Goal: Find specific page/section: Find specific page/section

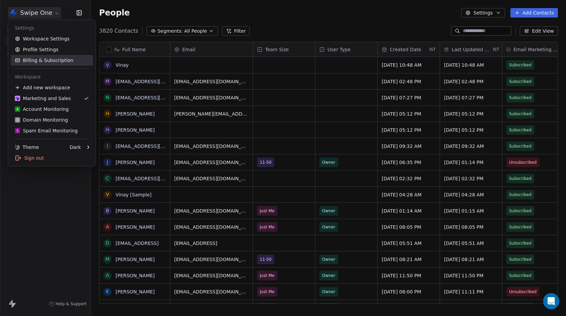
scroll to position [273, 470]
click at [46, 118] on div "D Domain Monitoring" at bounding box center [41, 119] width 53 height 7
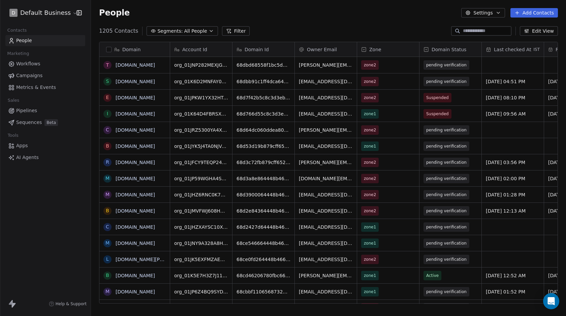
scroll to position [273, 470]
click at [482, 31] on input at bounding box center [486, 31] width 47 height 7
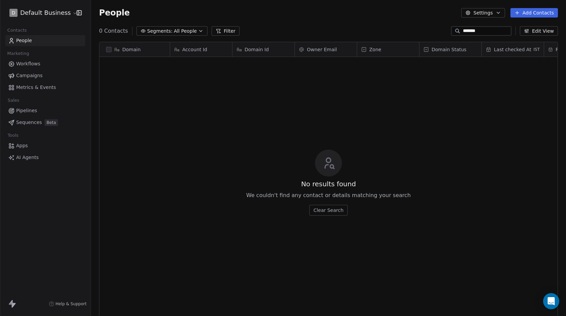
scroll to position [0, 0]
type input "*******"
click at [182, 31] on span "All People" at bounding box center [185, 31] width 23 height 7
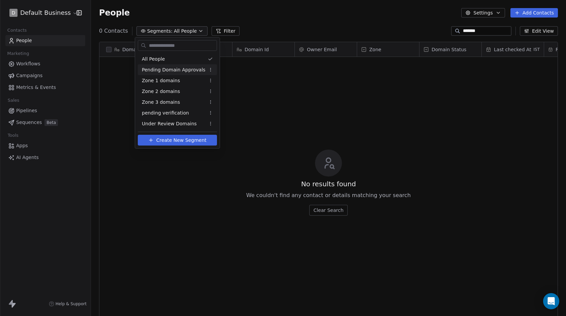
click at [116, 85] on html "D Default Business Contacts People Marketing Workflows Campaigns Metrics & Even…" at bounding box center [283, 158] width 566 height 316
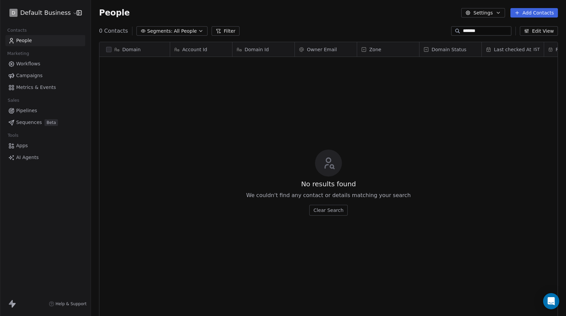
click at [47, 14] on html "D Default Business Contacts People Marketing Workflows Campaigns Metrics & Even…" at bounding box center [283, 158] width 566 height 316
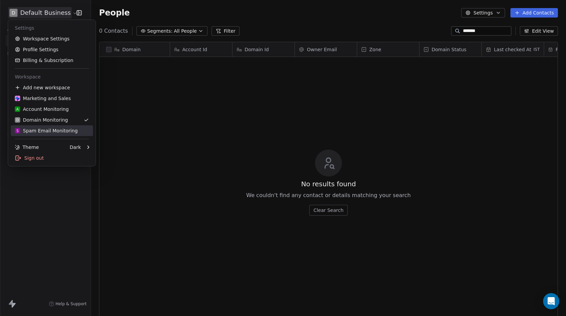
click at [48, 133] on div "S Spam Email Monitoring" at bounding box center [46, 130] width 63 height 7
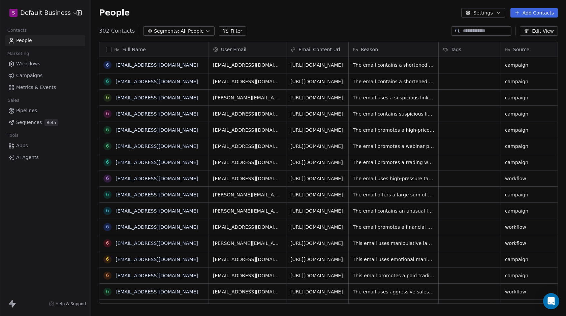
click at [467, 32] on input at bounding box center [486, 31] width 47 height 7
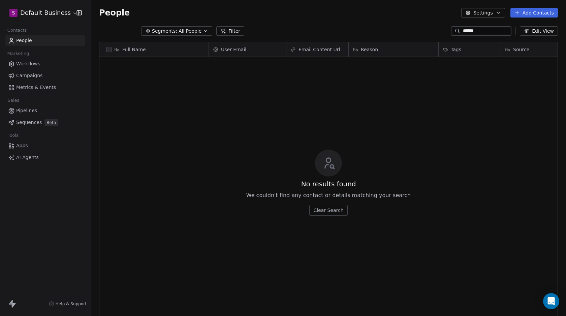
type input "*******"
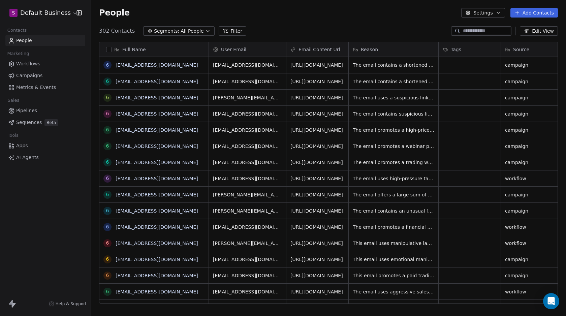
click at [185, 31] on span "All People" at bounding box center [191, 31] width 23 height 7
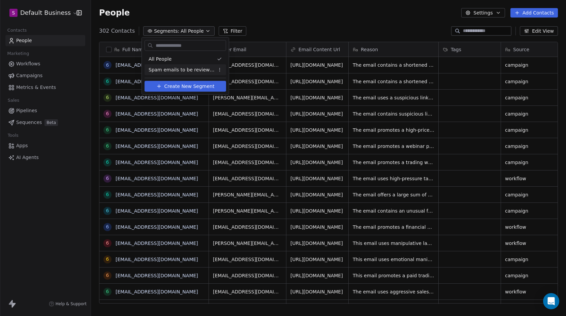
click at [179, 72] on span "Spam emails to be reviewed" at bounding box center [181, 69] width 66 height 7
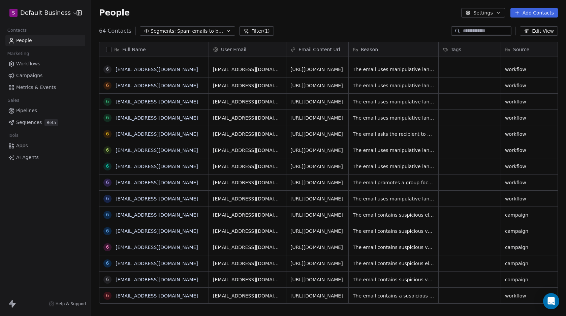
click at [463, 30] on input at bounding box center [486, 31] width 47 height 7
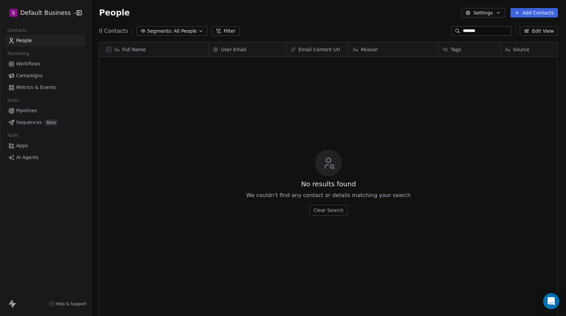
type input "*******"
click at [149, 29] on span "Segments:" at bounding box center [159, 31] width 25 height 7
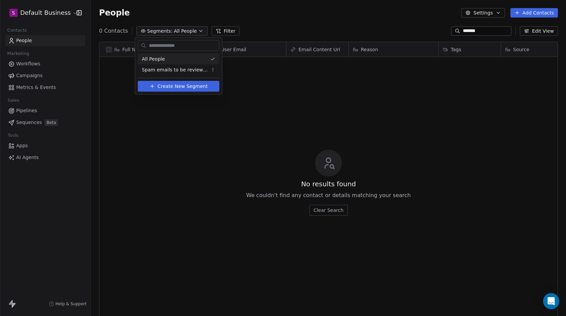
click at [156, 59] on span "All People" at bounding box center [153, 59] width 23 height 7
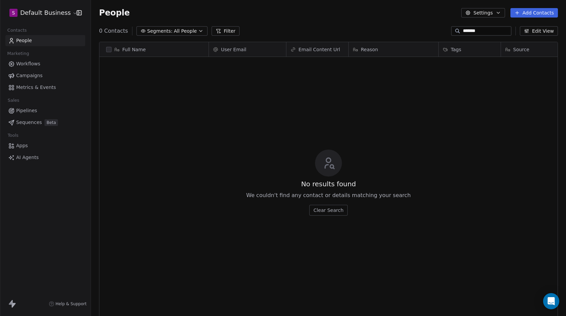
click at [162, 30] on span "Segments:" at bounding box center [159, 31] width 25 height 7
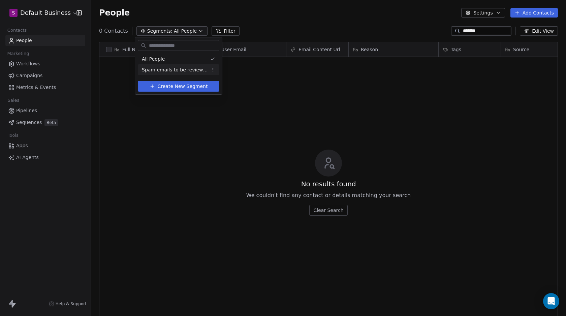
click at [166, 71] on span "Spam emails to be reviewed" at bounding box center [175, 69] width 66 height 7
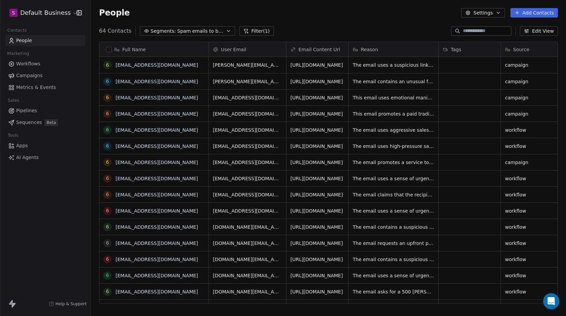
click at [49, 13] on html "S Default Business Contacts People Marketing Workflows Campaigns Metrics & Even…" at bounding box center [283, 158] width 566 height 316
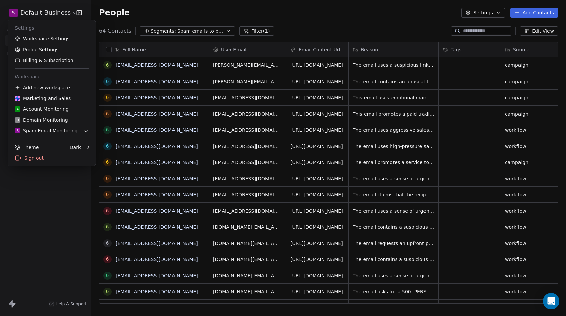
click at [333, 4] on html "S Default Business Contacts People Marketing Workflows Campaigns Metrics & Even…" at bounding box center [283, 158] width 566 height 316
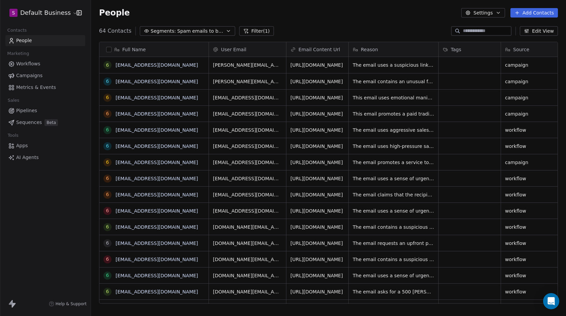
click at [217, 32] on span "Spam emails to be reviewed" at bounding box center [200, 31] width 47 height 7
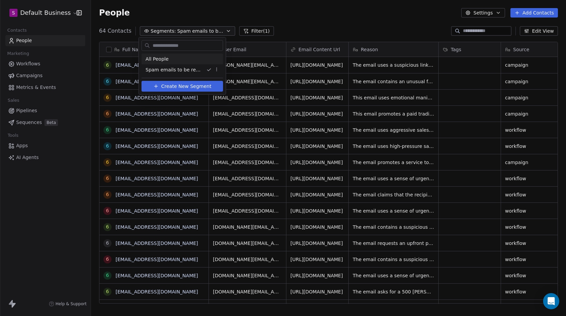
click at [167, 62] on div "All People" at bounding box center [181, 59] width 81 height 11
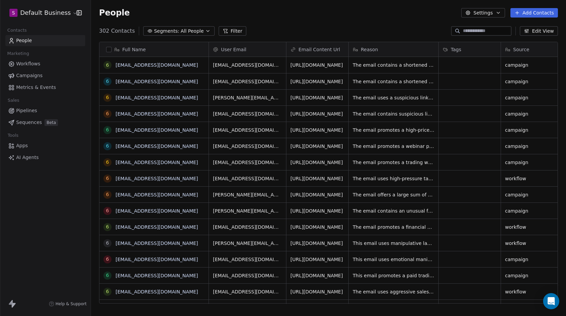
click at [463, 32] on input at bounding box center [486, 31] width 47 height 7
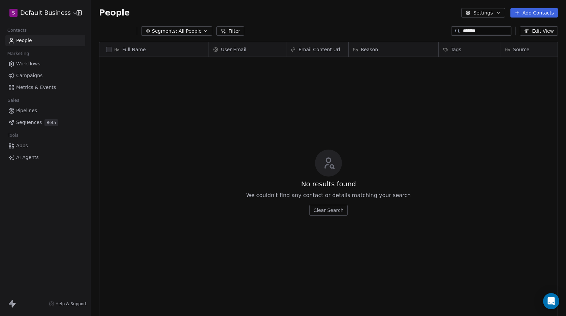
type input "*******"
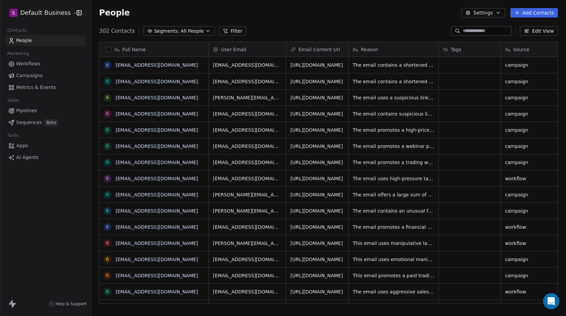
click at [173, 29] on span "Segments:" at bounding box center [166, 31] width 25 height 7
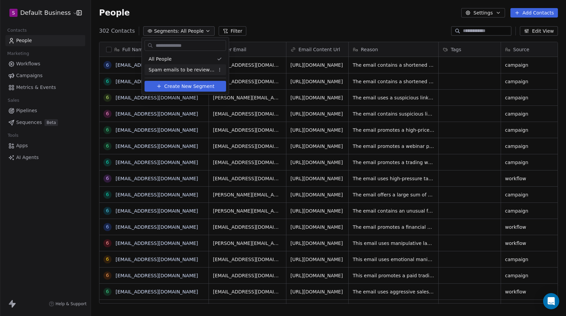
click at [173, 70] on span "Spam emails to be reviewed" at bounding box center [181, 69] width 66 height 7
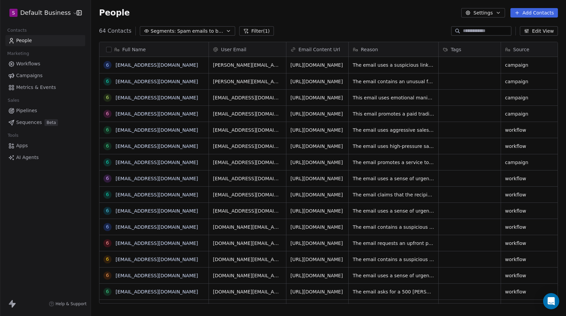
click at [480, 29] on input at bounding box center [486, 31] width 47 height 7
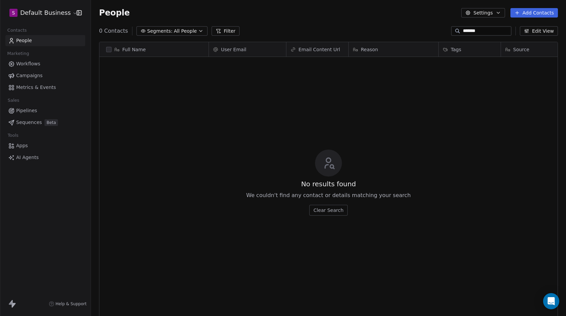
type input "*******"
click at [51, 7] on html "S Default Business Contacts People Marketing Workflows Campaigns Metrics & Even…" at bounding box center [283, 158] width 566 height 316
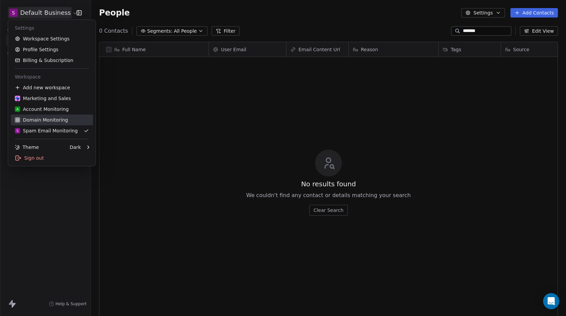
click at [42, 121] on div "D Domain Monitoring" at bounding box center [41, 119] width 53 height 7
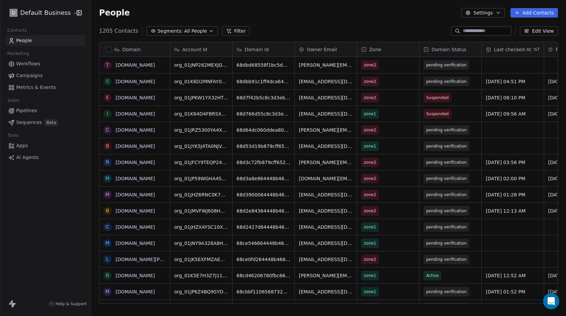
click at [476, 31] on input at bounding box center [486, 31] width 47 height 7
paste input "**********"
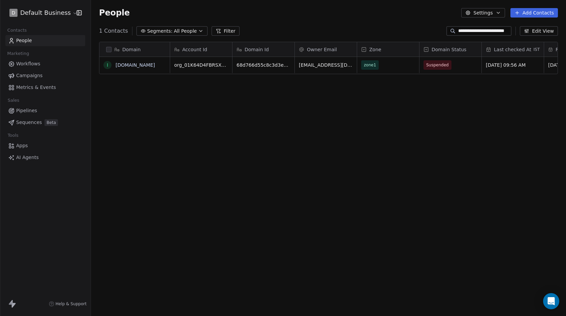
type input "**********"
click at [175, 31] on span "All People" at bounding box center [185, 31] width 23 height 7
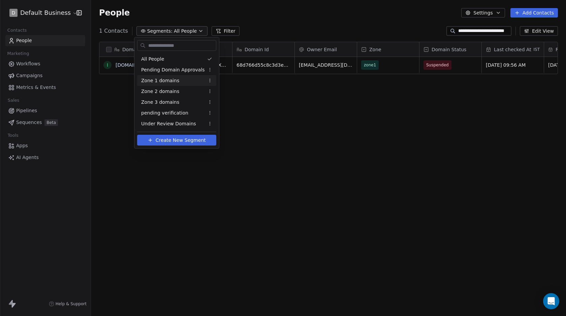
click at [160, 81] on span "Zone 1 domains" at bounding box center [160, 80] width 38 height 7
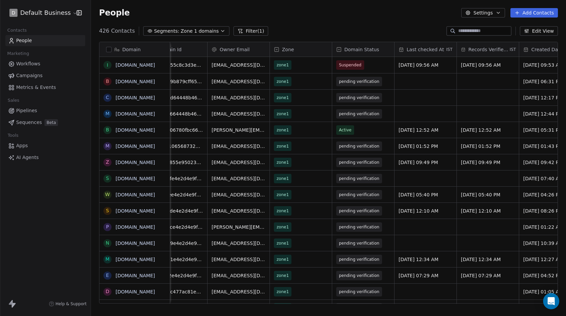
scroll to position [0, 94]
